Goal: Find specific page/section: Find specific page/section

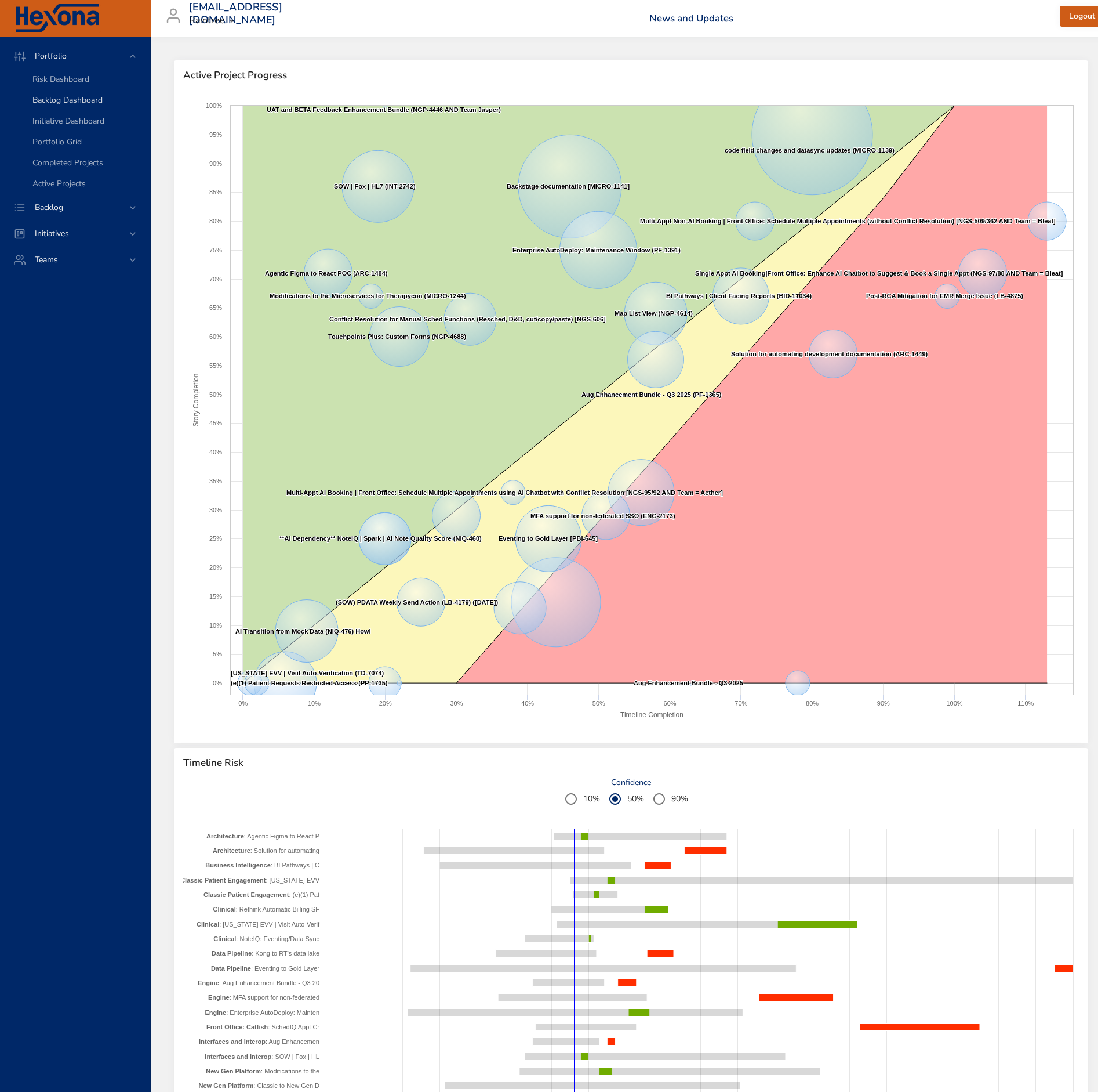
click at [86, 101] on span "Backlog Dashboard" at bounding box center [67, 100] width 70 height 11
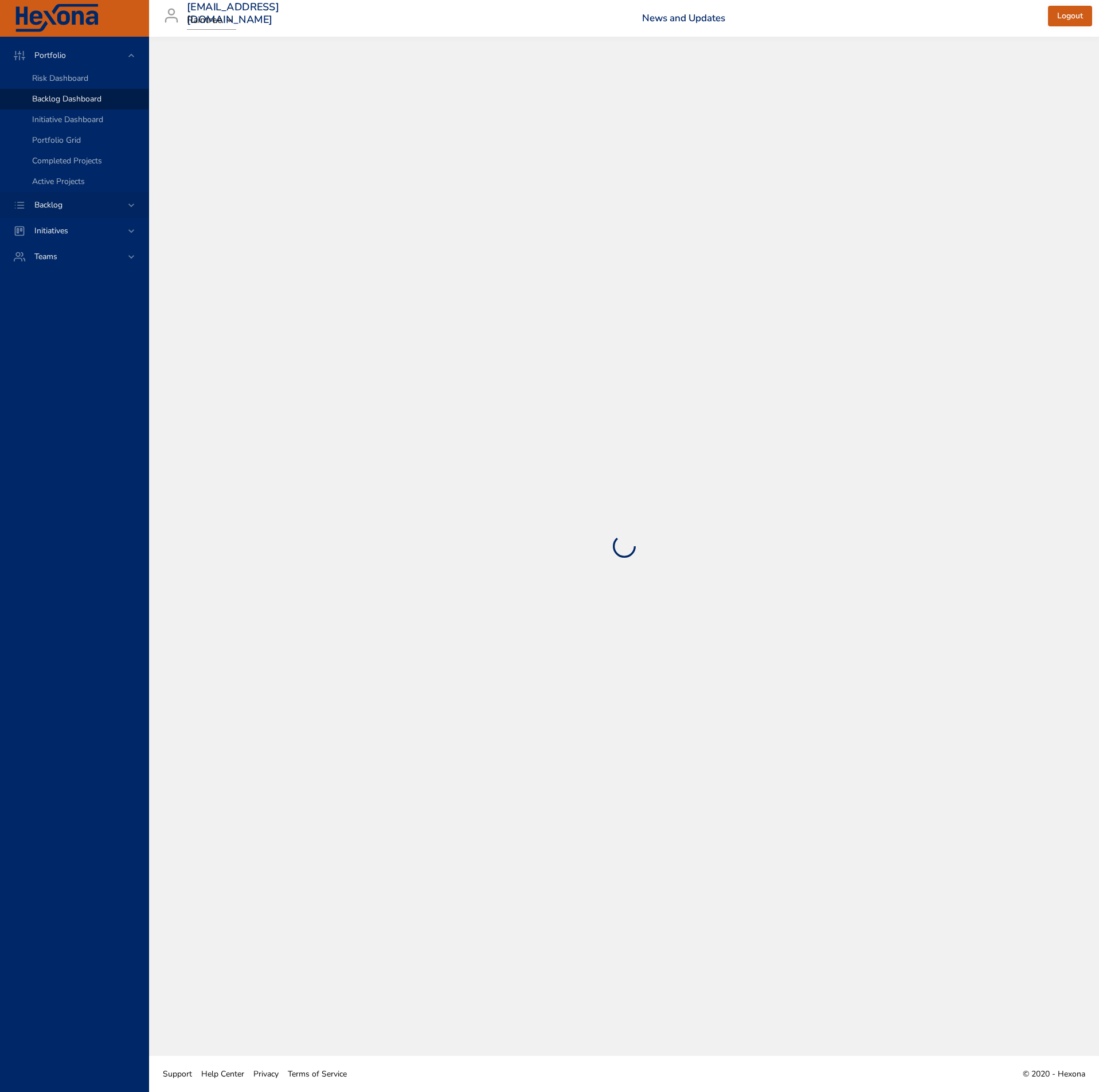
click at [50, 209] on span "Backlog" at bounding box center [48, 205] width 46 height 11
click at [83, 99] on span "Backlog Details" at bounding box center [60, 104] width 55 height 11
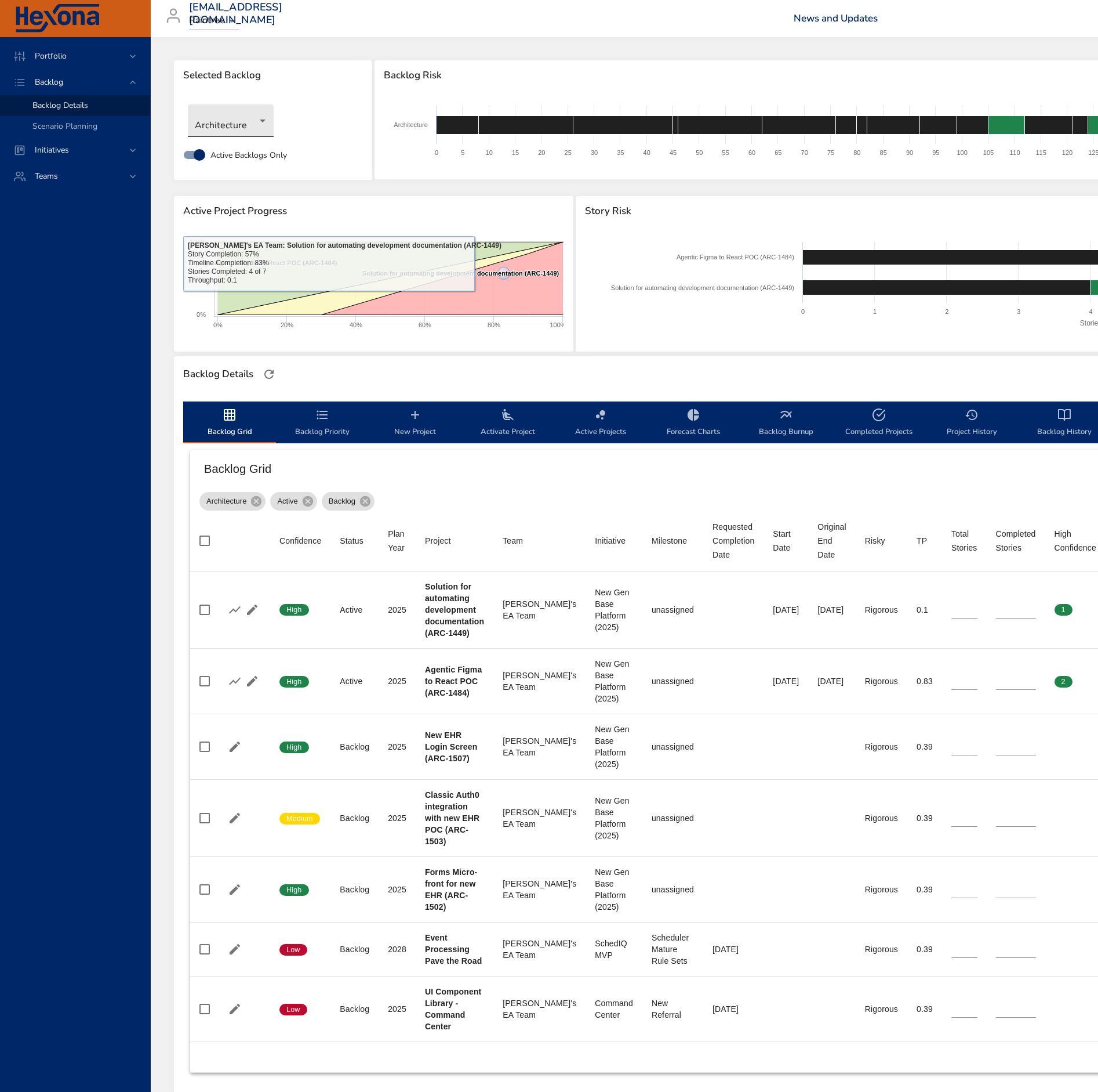
click at [251, 132] on body "Portfolio Backlog Backlog Details Scenario Planning Initiatives Teams [EMAIL_AD…" at bounding box center [549, 546] width 1098 height 1092
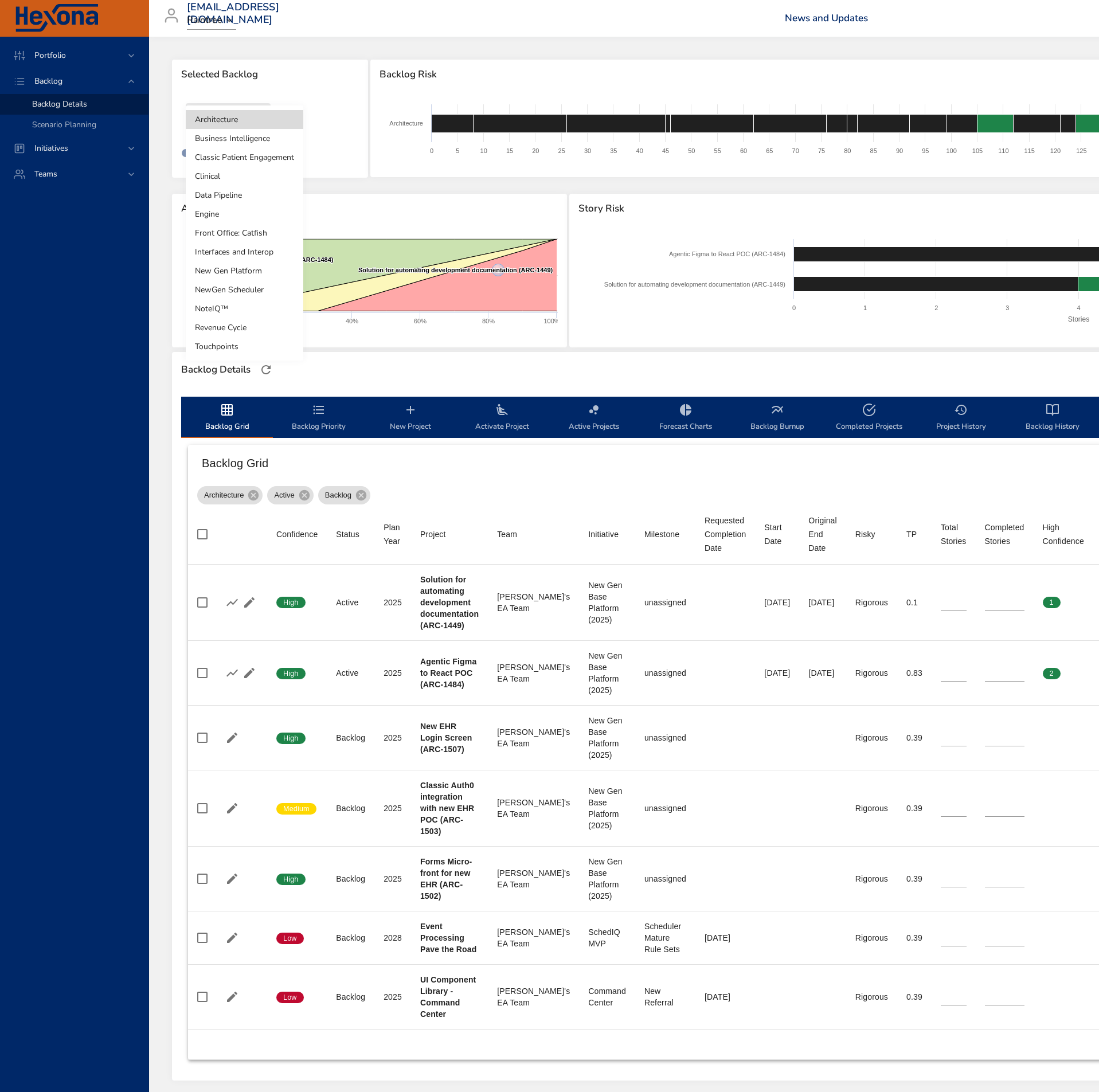
click at [246, 138] on li "Business Intelligence" at bounding box center [244, 138] width 117 height 19
